Goal: Browse casually: Explore the website without a specific task or goal

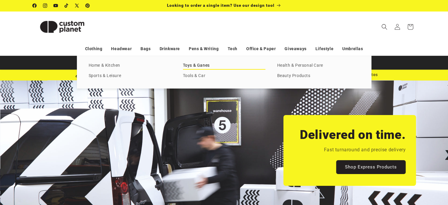
scroll to position [0, 448]
click at [200, 65] on link "Toys & Ganes" at bounding box center [224, 66] width 82 height 8
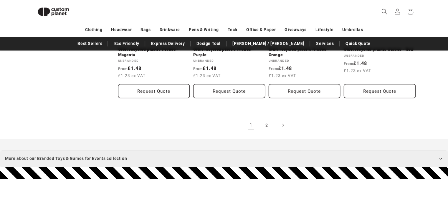
scroll to position [698, 0]
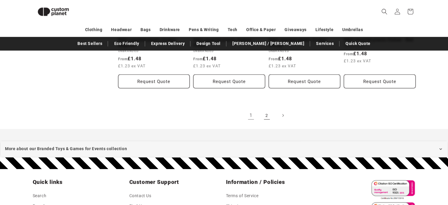
click at [265, 114] on link "2" at bounding box center [266, 115] width 13 height 13
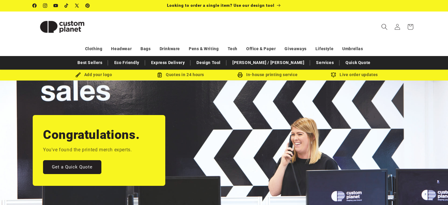
click at [380, 26] on span "Search" at bounding box center [384, 26] width 13 height 13
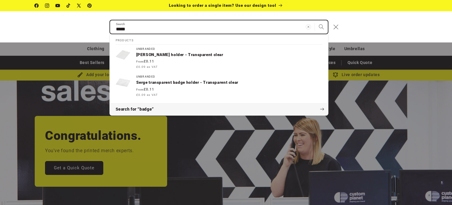
type input "*****"
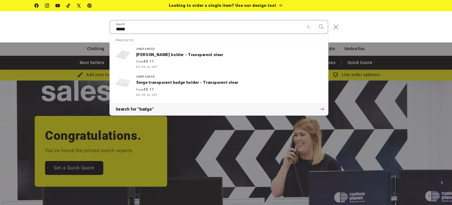
click at [154, 107] on button "Search for “badge”" at bounding box center [219, 109] width 218 height 12
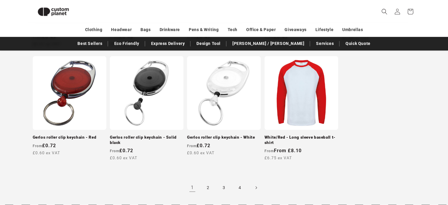
scroll to position [581, 0]
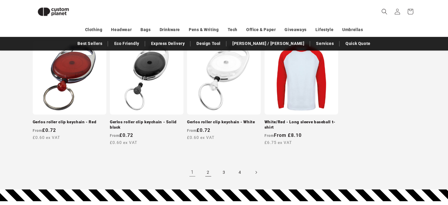
click at [206, 165] on link "2" at bounding box center [208, 171] width 13 height 13
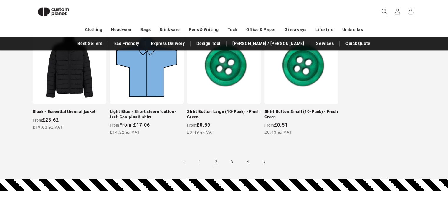
scroll to position [588, 0]
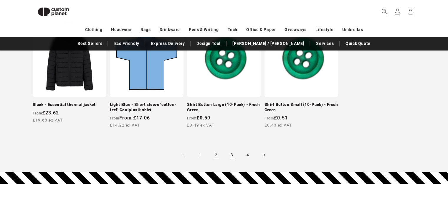
click at [236, 158] on link "3" at bounding box center [232, 154] width 13 height 13
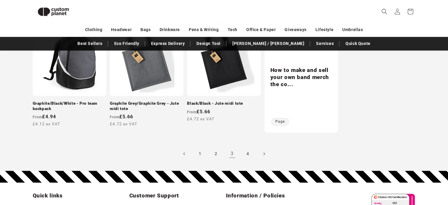
scroll to position [648, 0]
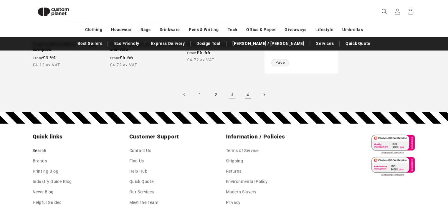
click at [249, 96] on link "4" at bounding box center [247, 94] width 13 height 13
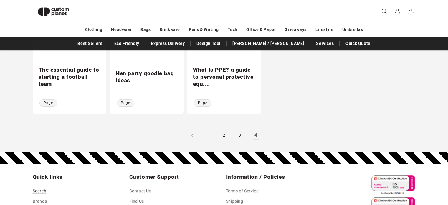
scroll to position [110, 0]
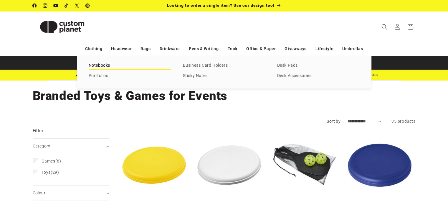
click at [112, 65] on link "Notebooks" at bounding box center [130, 66] width 82 height 8
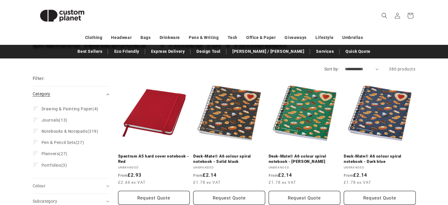
scroll to position [59, 0]
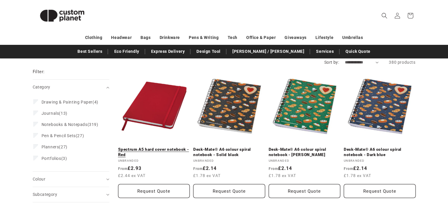
click at [140, 147] on link "Spectrum A5 hard cover notebook - Red" at bounding box center [154, 152] width 72 height 10
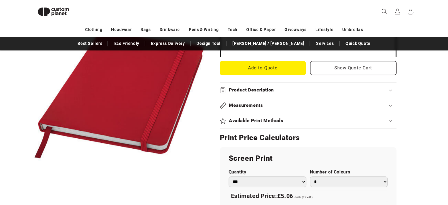
scroll to position [227, 0]
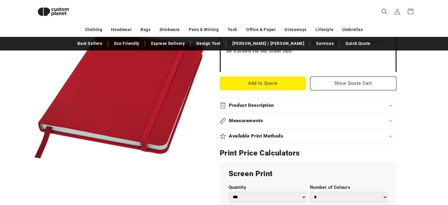
click at [255, 102] on h2 "Product Description" at bounding box center [251, 105] width 45 height 6
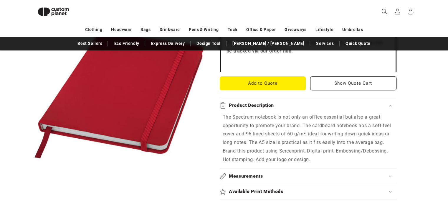
click at [255, 103] on h2 "Product Description" at bounding box center [251, 105] width 45 height 6
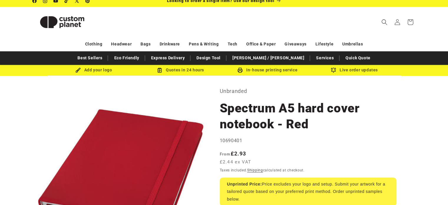
scroll to position [0, 0]
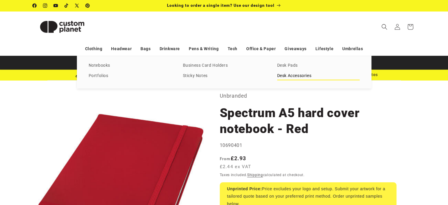
click at [284, 75] on link "Desk Accessories" at bounding box center [318, 76] width 82 height 8
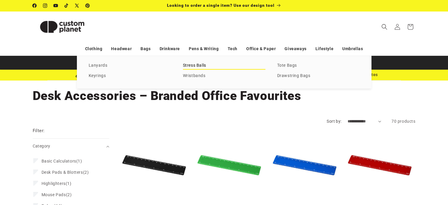
click at [188, 64] on link "Stress Balls" at bounding box center [224, 66] width 82 height 8
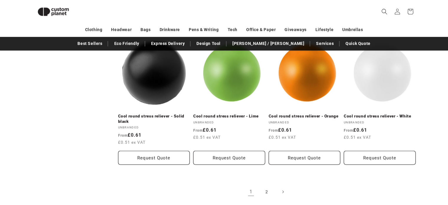
scroll to position [639, 0]
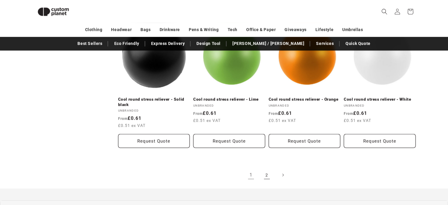
click at [267, 172] on link "2" at bounding box center [266, 174] width 13 height 13
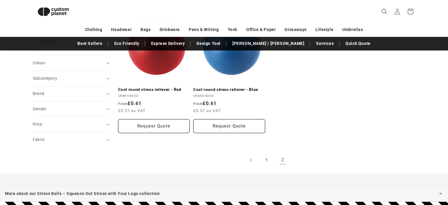
scroll to position [110, 0]
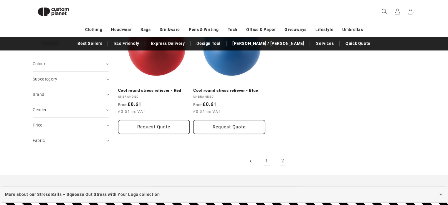
click at [264, 163] on link "1" at bounding box center [266, 160] width 13 height 13
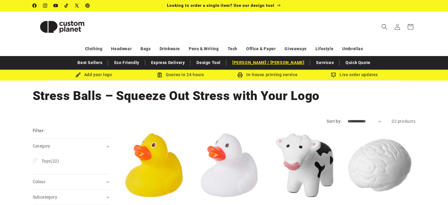
click at [273, 65] on link "[PERSON_NAME] / [PERSON_NAME]" at bounding box center [268, 62] width 78 height 10
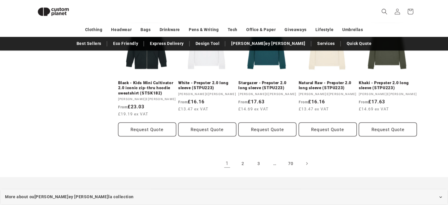
scroll to position [557, 0]
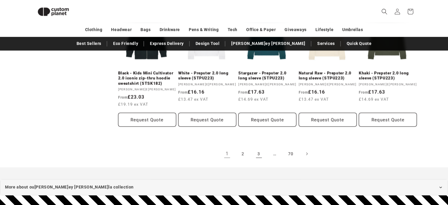
click at [252, 156] on link "3" at bounding box center [258, 153] width 13 height 13
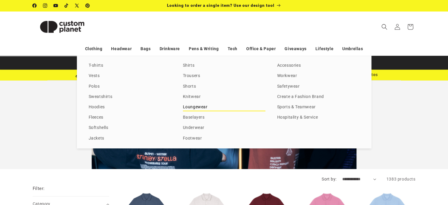
click at [198, 105] on link "Loungewear" at bounding box center [224, 107] width 82 height 8
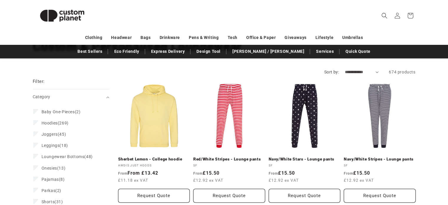
scroll to position [59, 0]
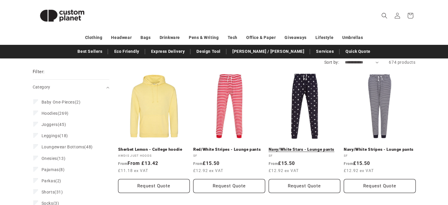
click at [307, 147] on link "Navy/White Stars - Lounge pants" at bounding box center [305, 149] width 72 height 5
